Goal: Transaction & Acquisition: Subscribe to service/newsletter

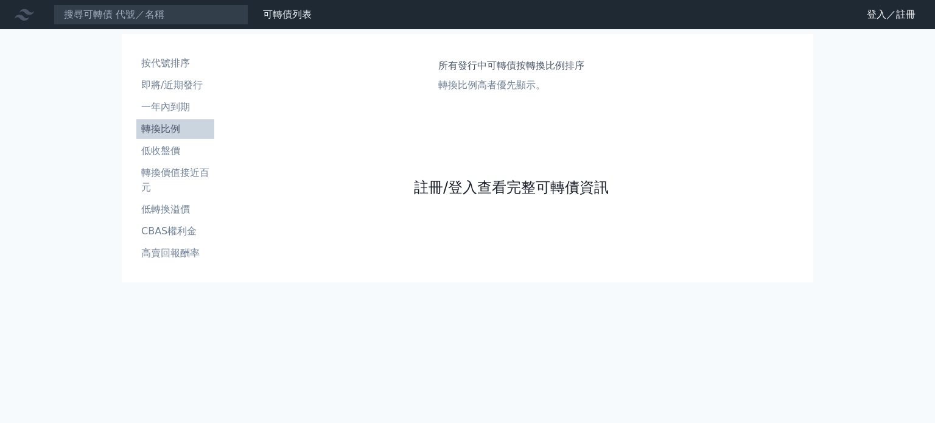
click at [492, 178] on link "註冊/登入查看完整可轉債資訊" at bounding box center [511, 187] width 195 height 19
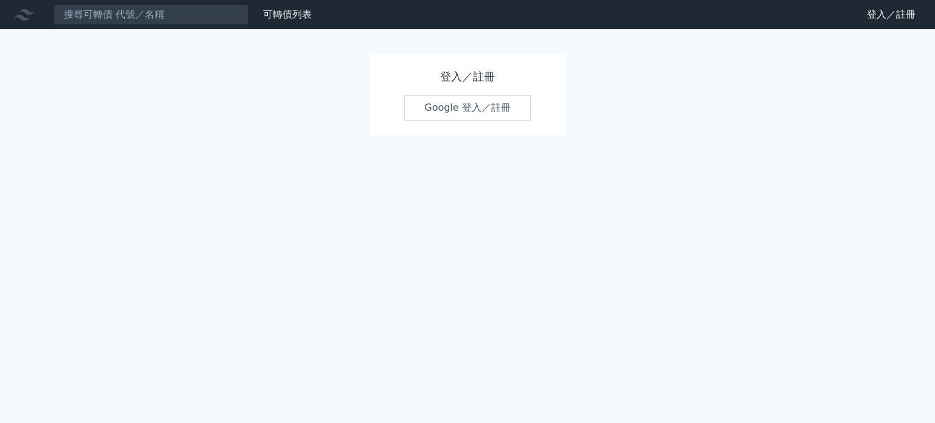
click at [468, 103] on link "Google 登入／註冊" at bounding box center [467, 108] width 127 height 26
